Goal: Information Seeking & Learning: Learn about a topic

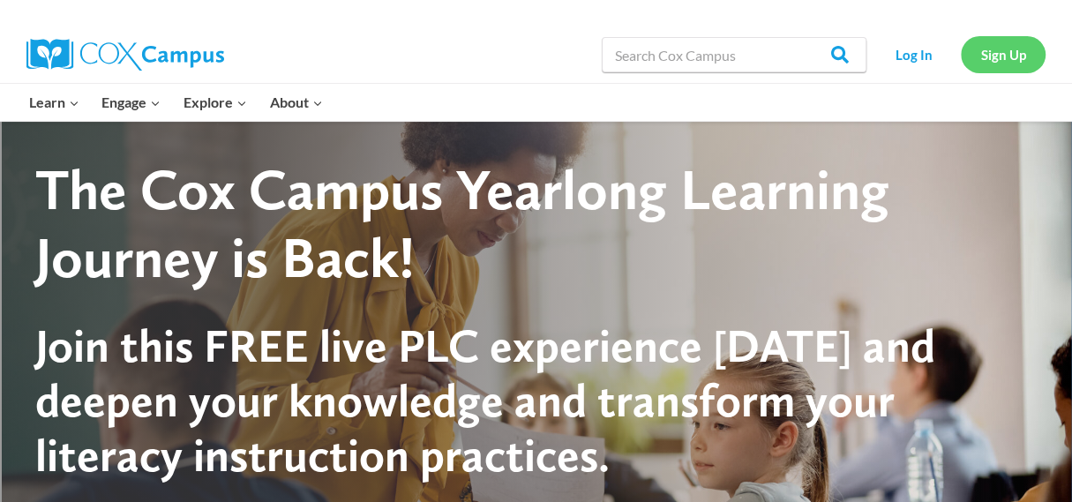
click at [1010, 57] on link "Sign Up" at bounding box center [1003, 54] width 85 height 36
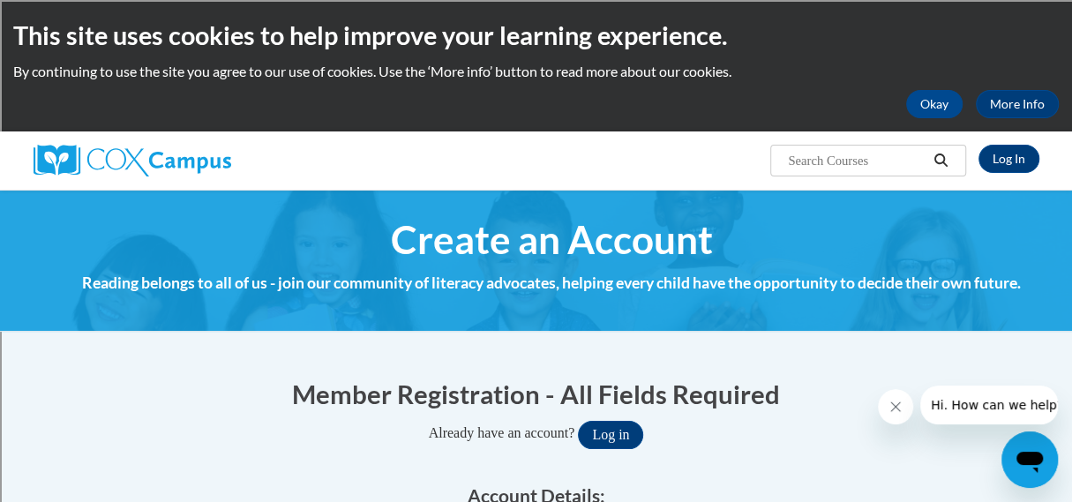
click at [806, 170] on input "Search..." at bounding box center [856, 160] width 141 height 21
type input "science of reading"
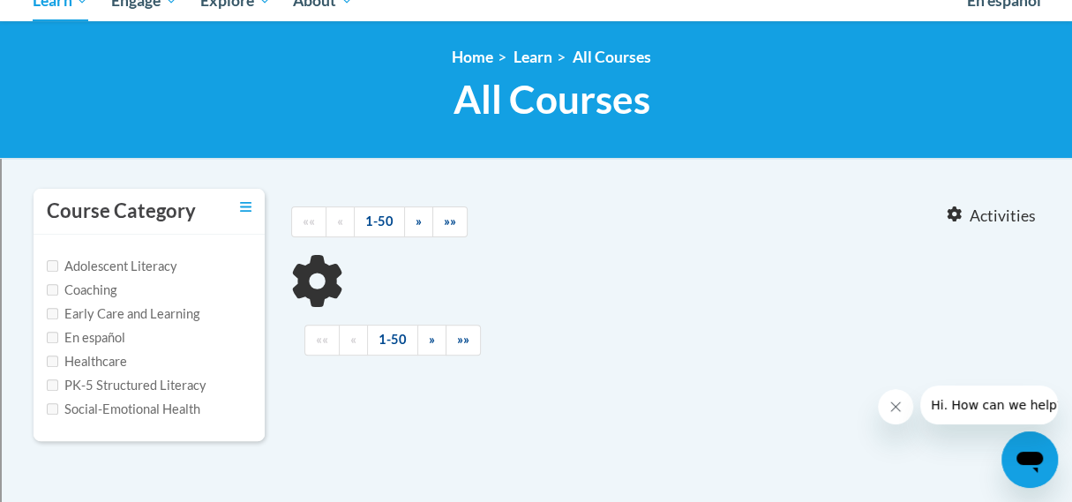
scroll to position [235, 0]
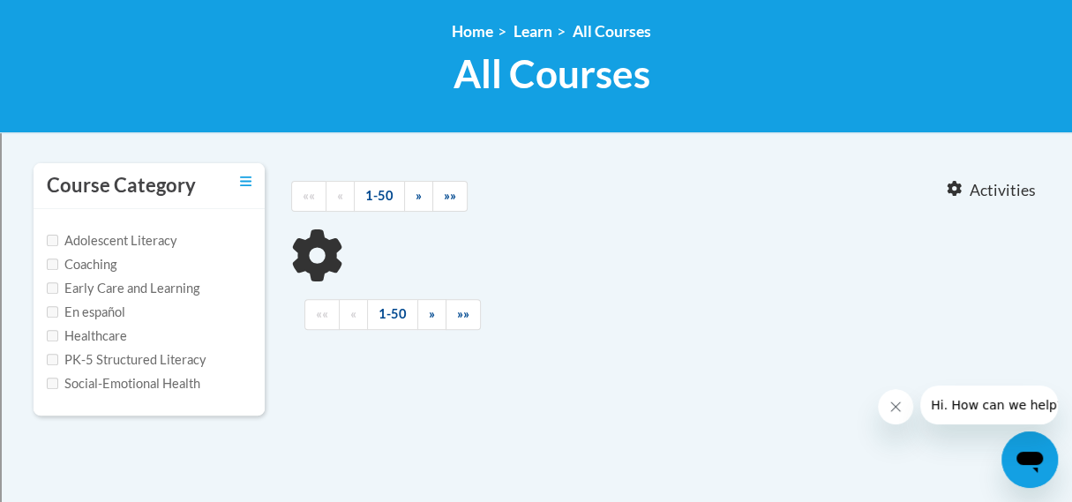
type input "science of reading"
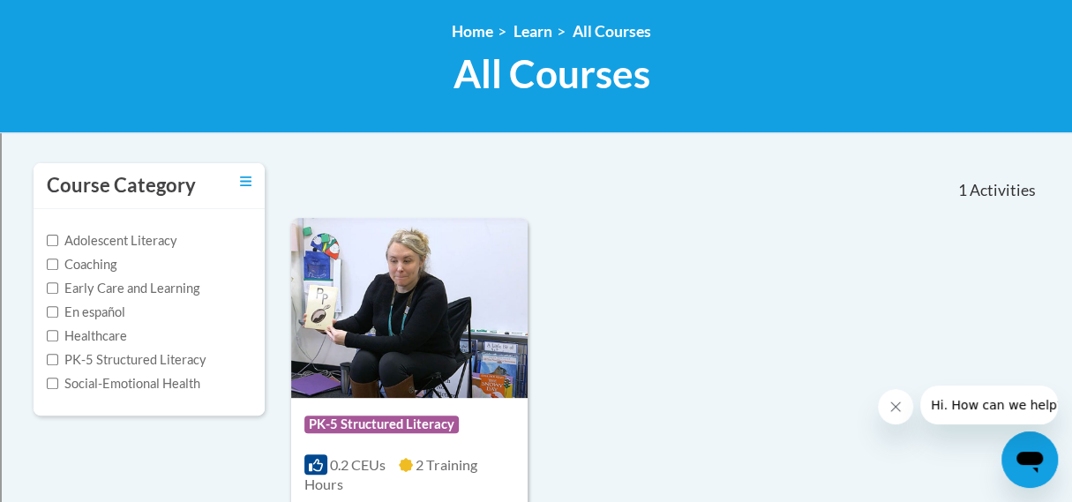
scroll to position [117, 0]
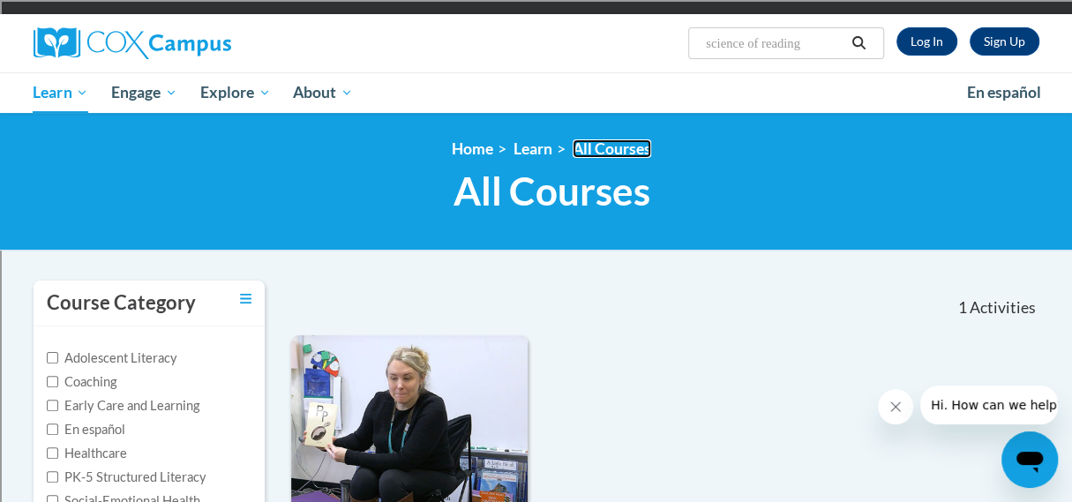
click at [589, 148] on link "All Courses" at bounding box center [611, 148] width 79 height 19
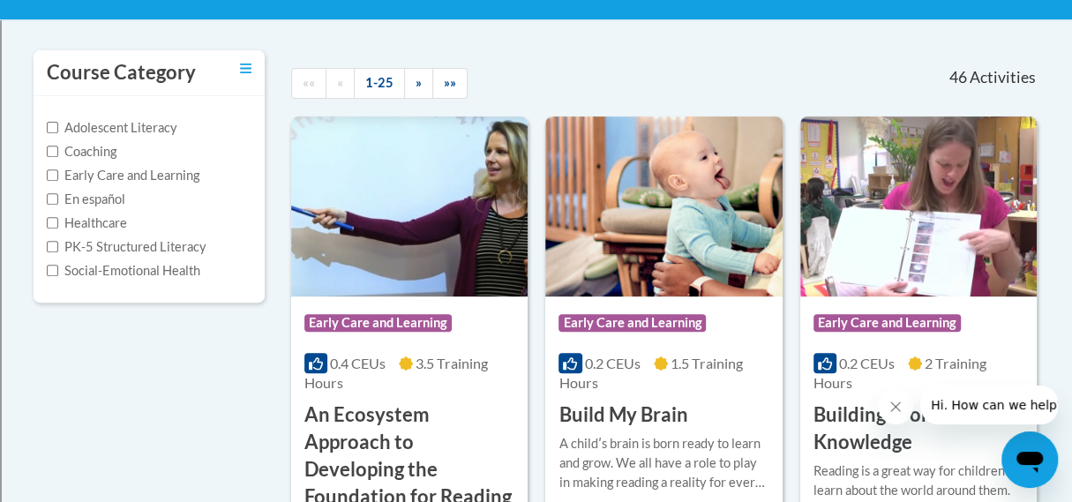
scroll to position [353, 0]
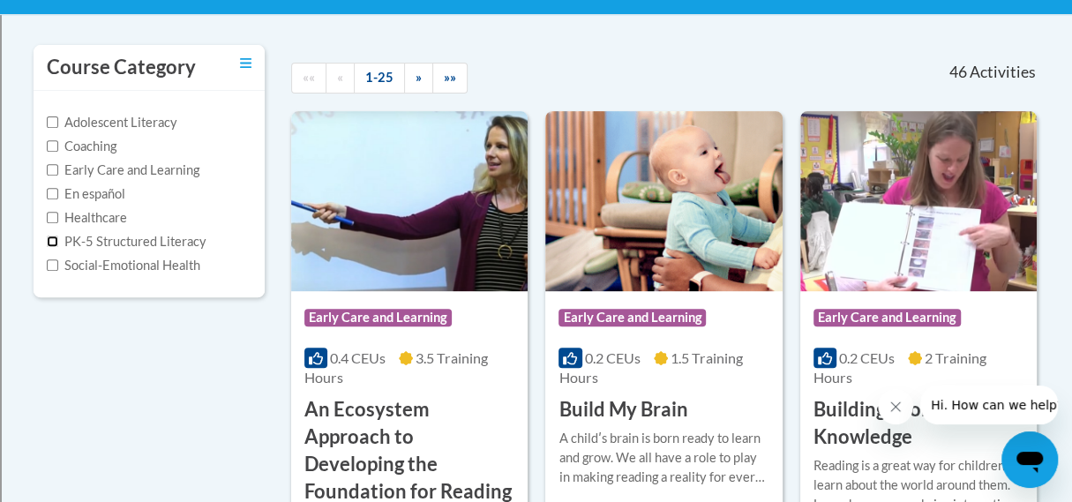
click at [51, 237] on input "PK-5 Structured Literacy" at bounding box center [52, 241] width 11 height 11
checkbox input "true"
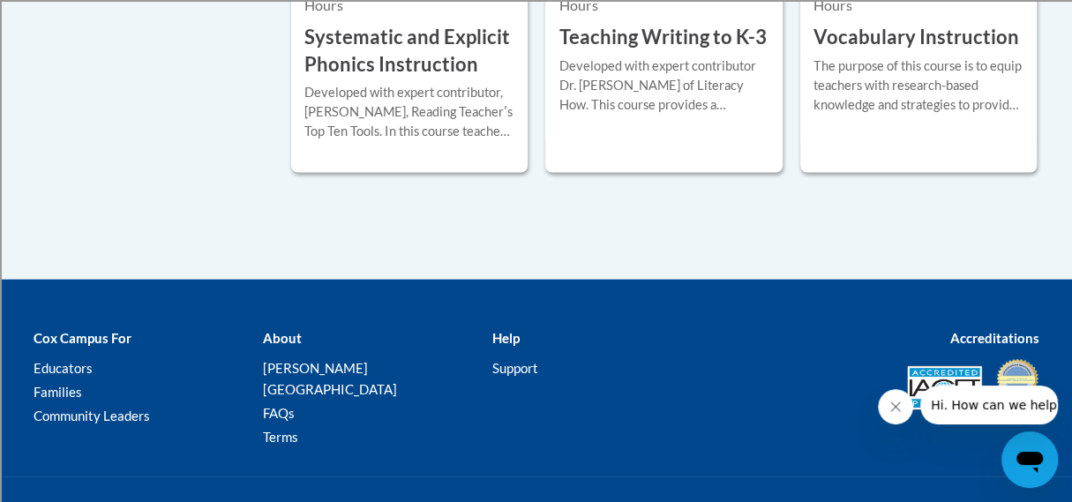
scroll to position [2269, 0]
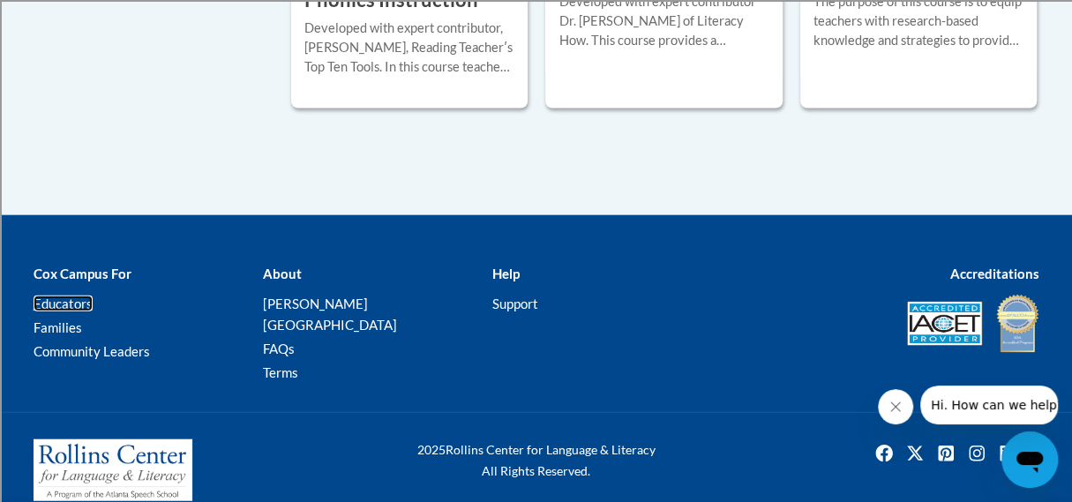
click at [81, 303] on link "Educators" at bounding box center [63, 303] width 59 height 16
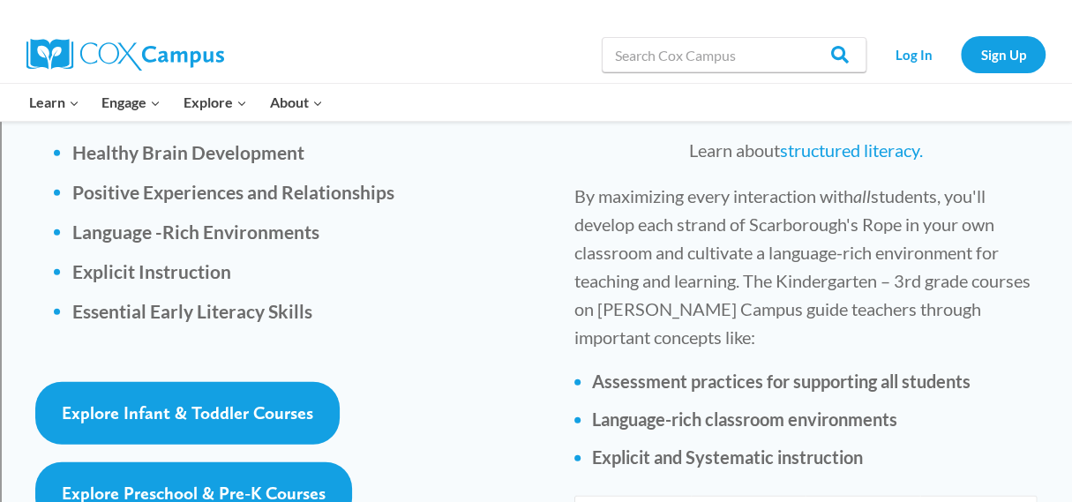
scroll to position [2470, 0]
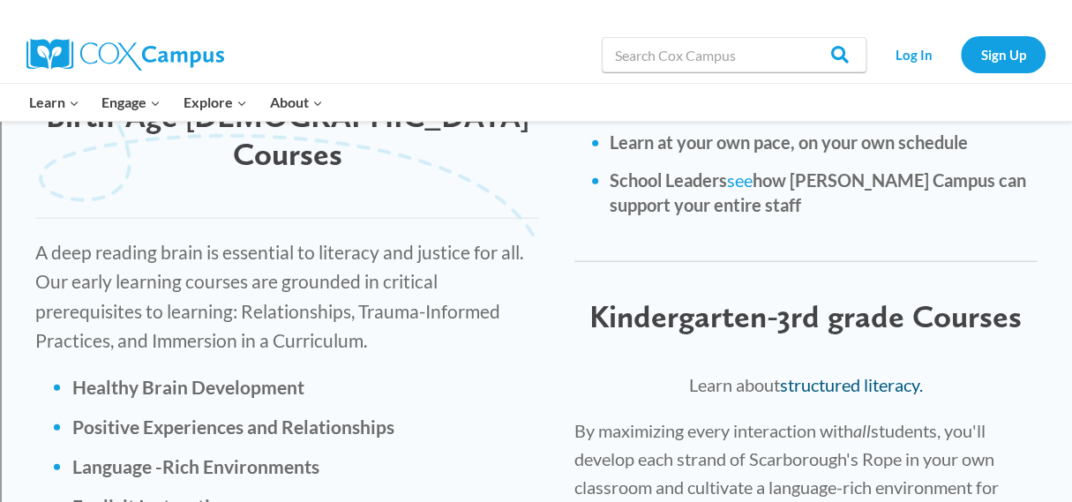
click at [811, 374] on link "structured literacy." at bounding box center [851, 384] width 143 height 21
